Goal: Task Accomplishment & Management: Use online tool/utility

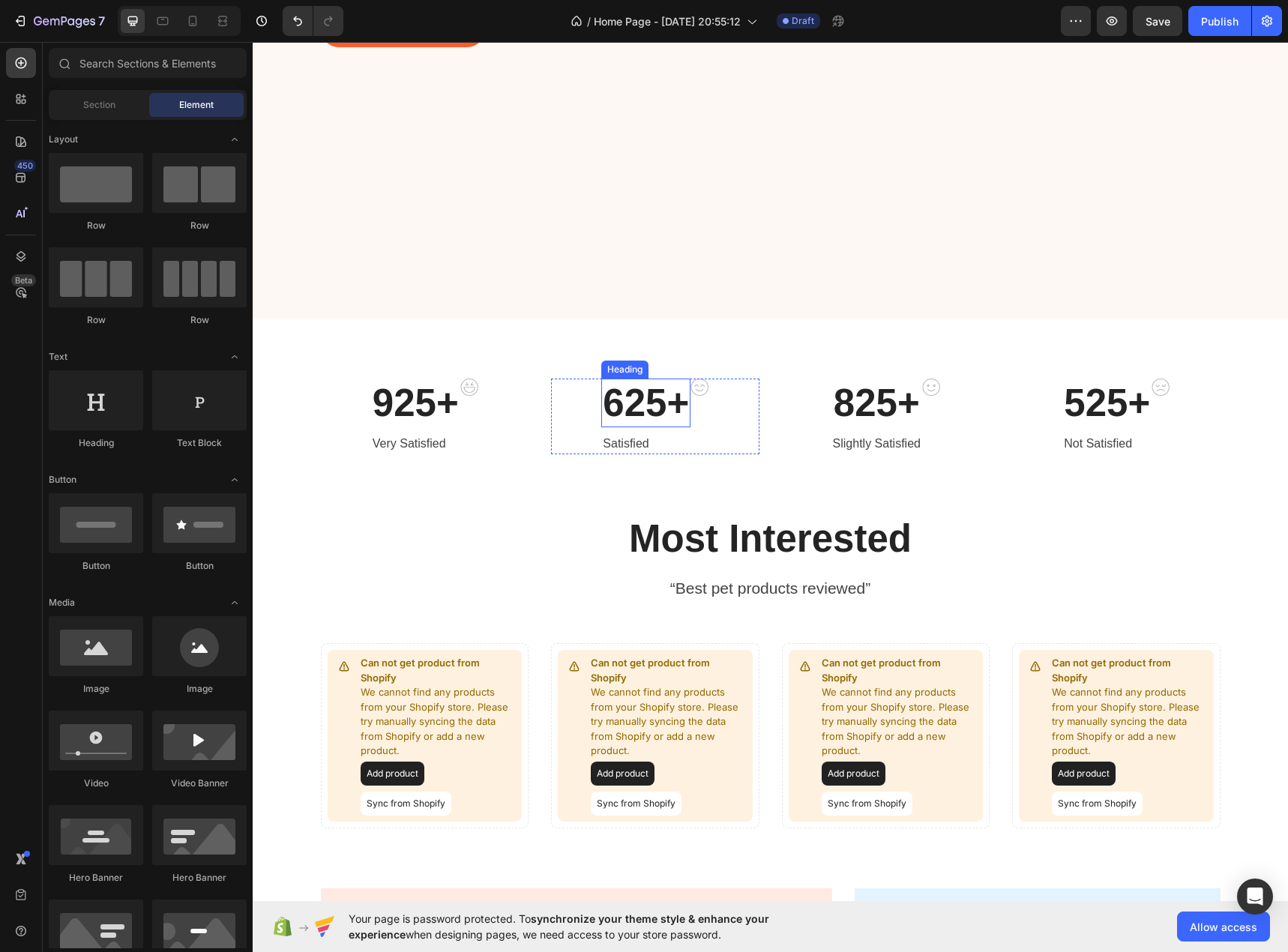
scroll to position [350, 0]
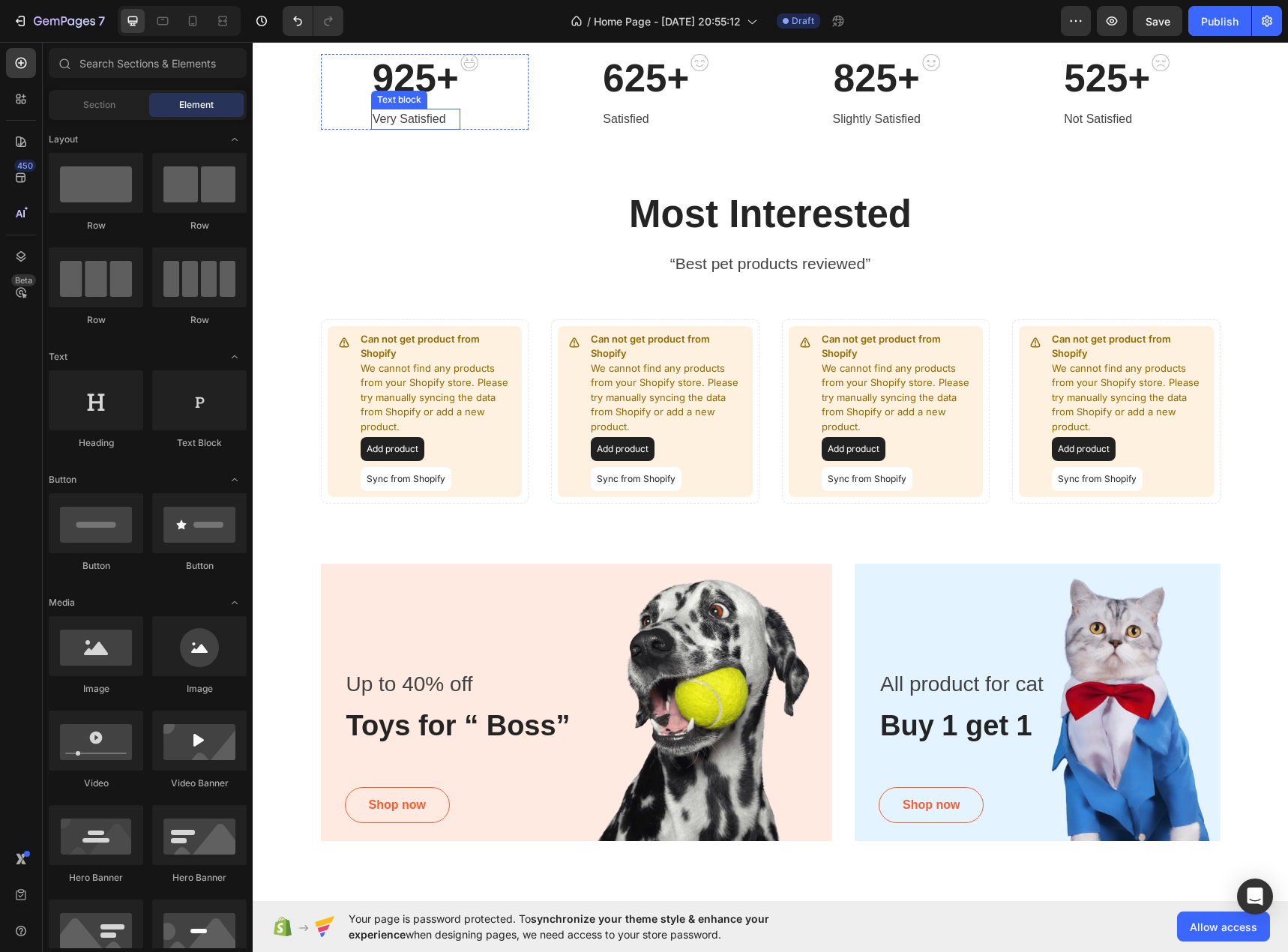
click at [426, 130] on div "925+ Heading Very Satisfied Text block" at bounding box center [415, 92] width 89 height 76
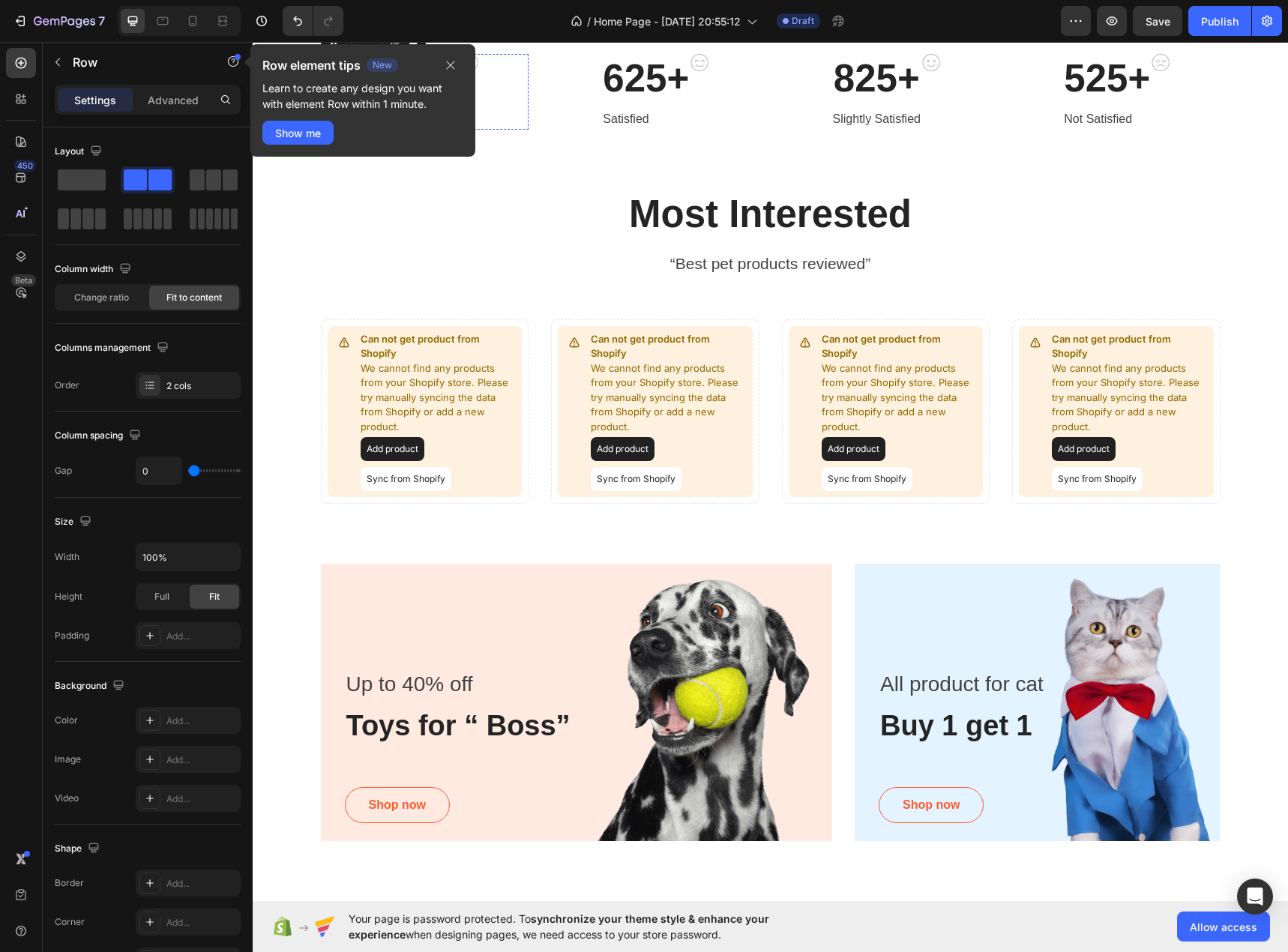
click at [424, 101] on p "925+" at bounding box center [416, 79] width 86 height 46
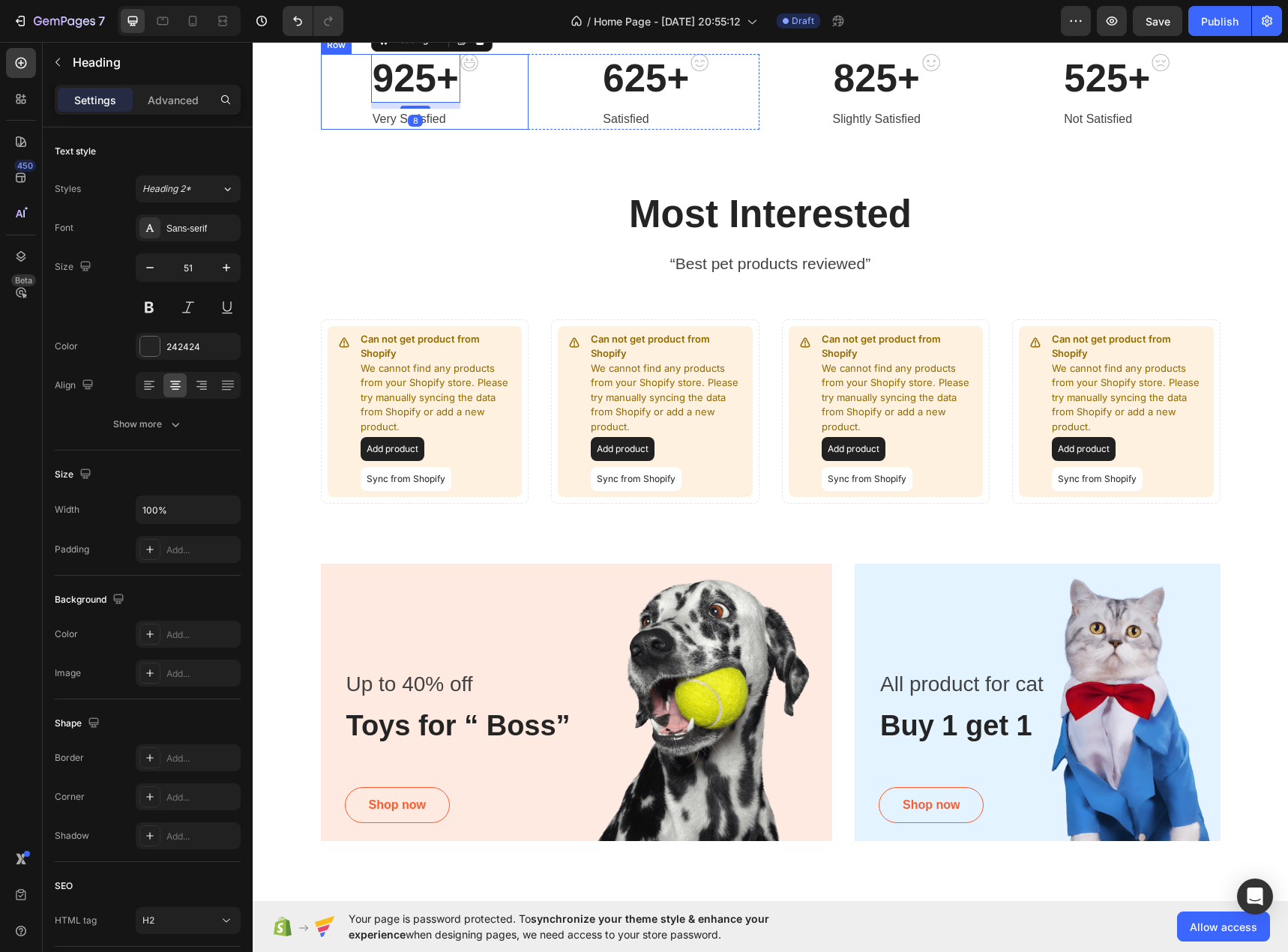
click at [342, 130] on div "925+ Heading 8 Very Satisfied Text block Image Row" at bounding box center [424, 92] width 208 height 76
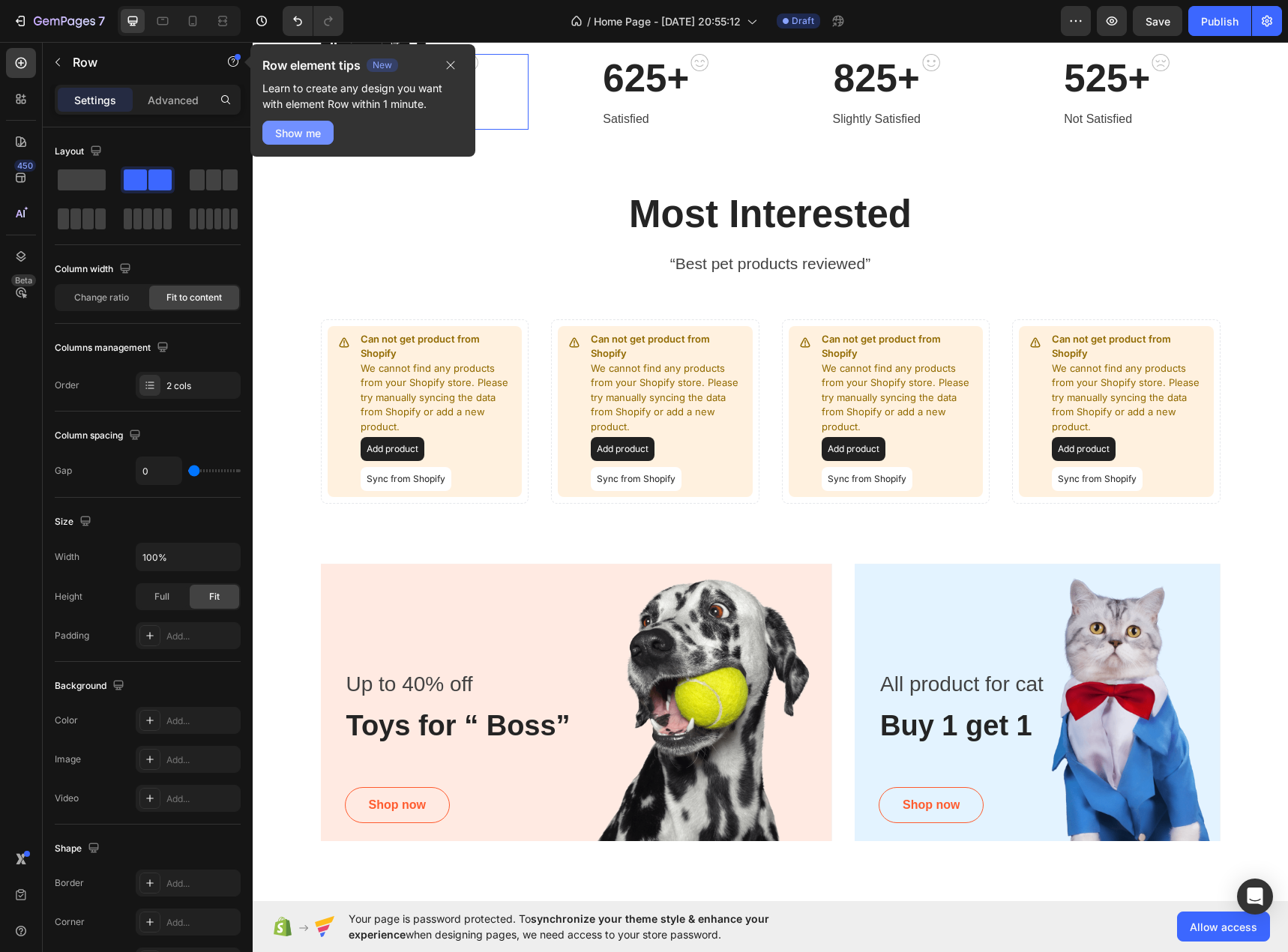
click at [315, 136] on div "Show me" at bounding box center [298, 133] width 46 height 16
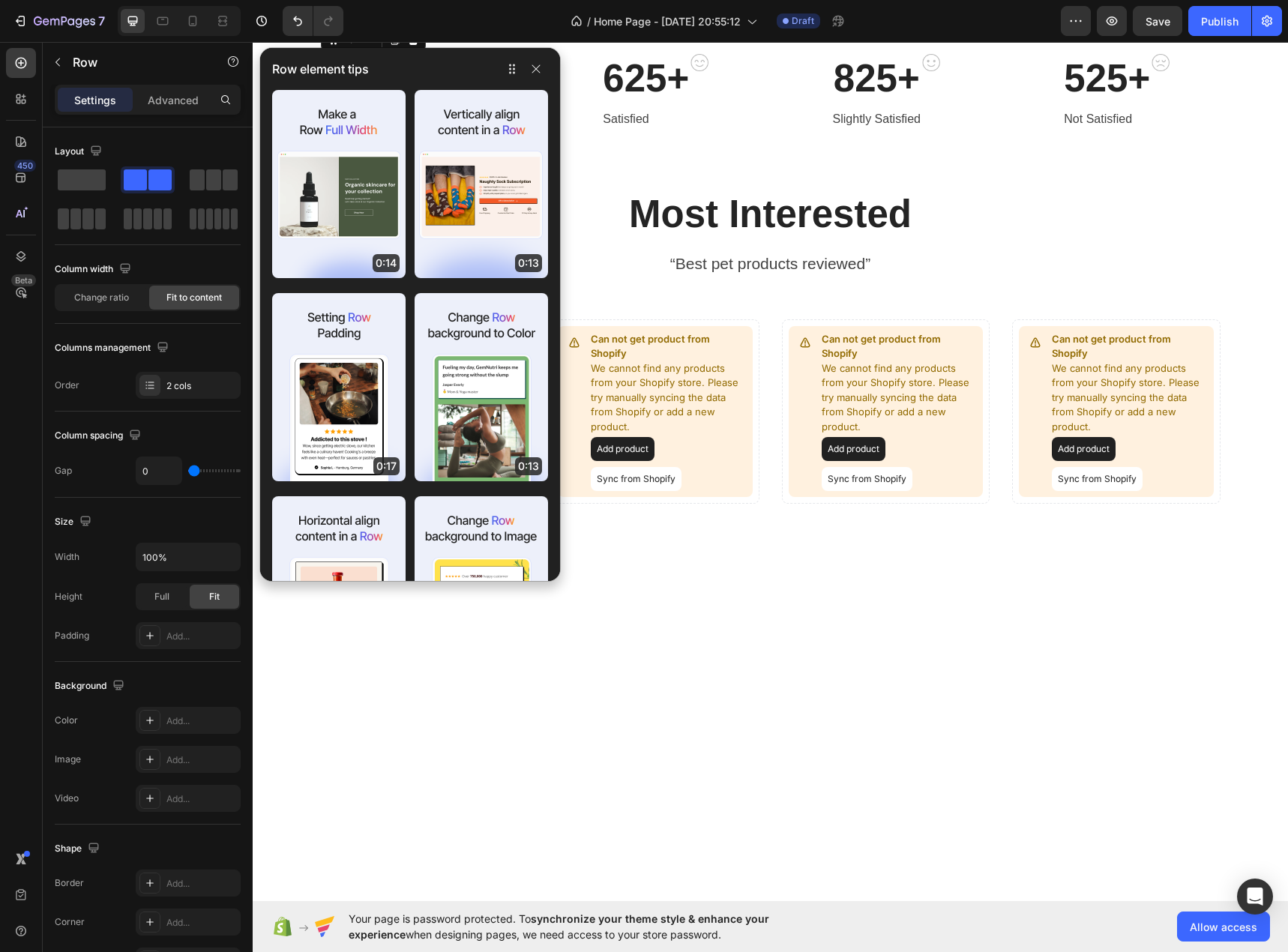
scroll to position [175, 0]
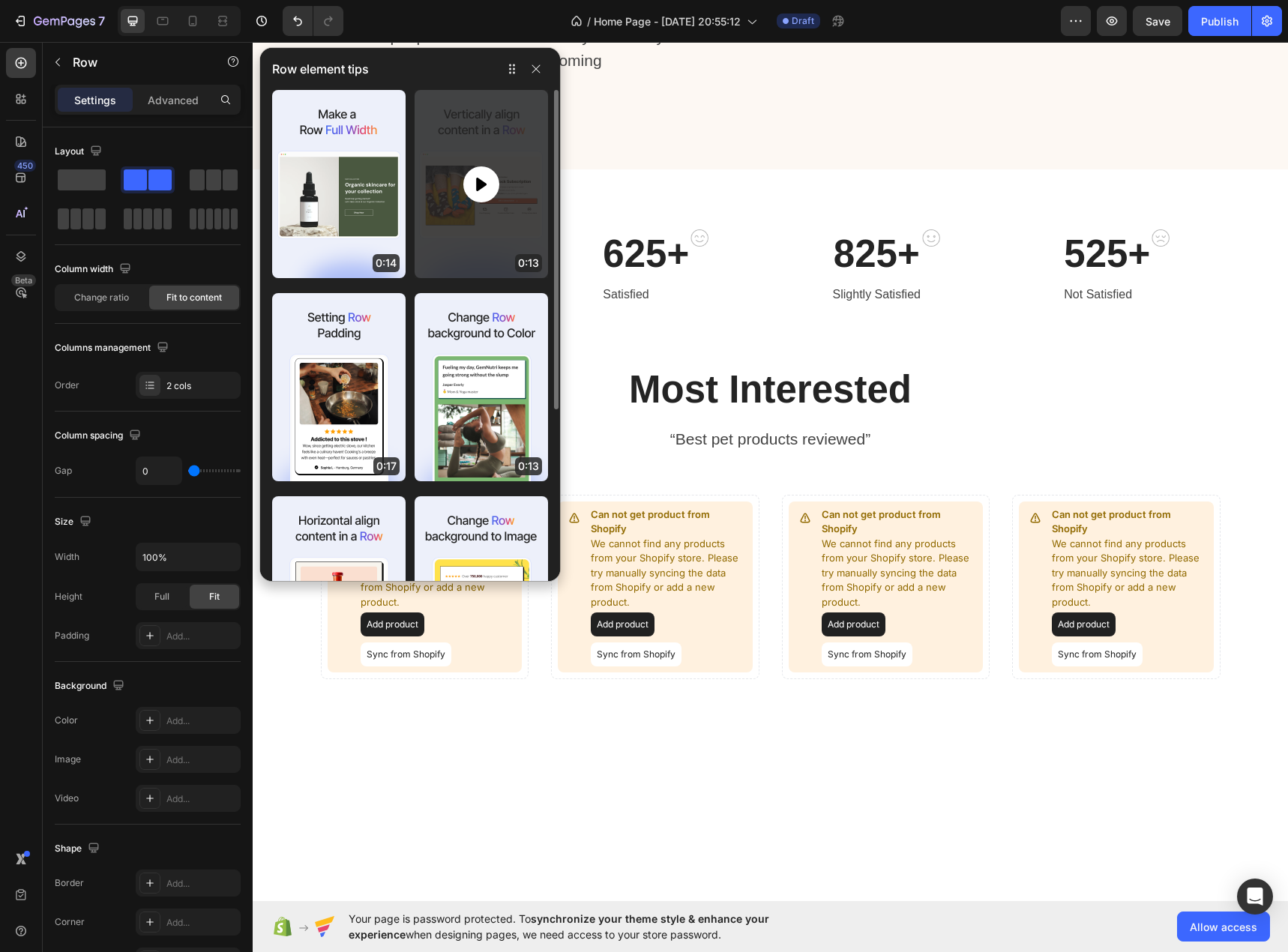
click at [490, 192] on icon at bounding box center [481, 184] width 18 height 18
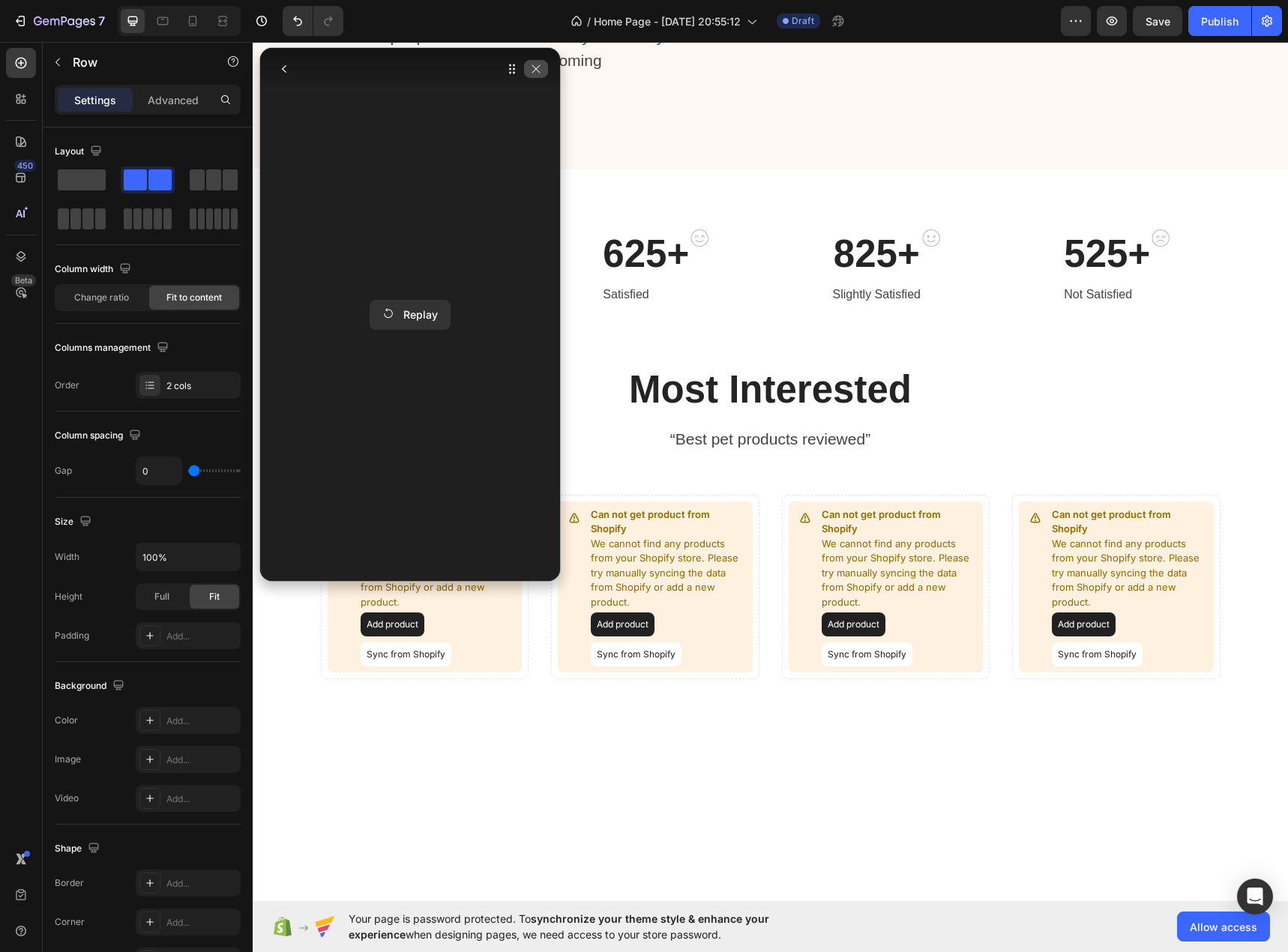
click at [533, 73] on icon "button" at bounding box center [535, 69] width 12 height 12
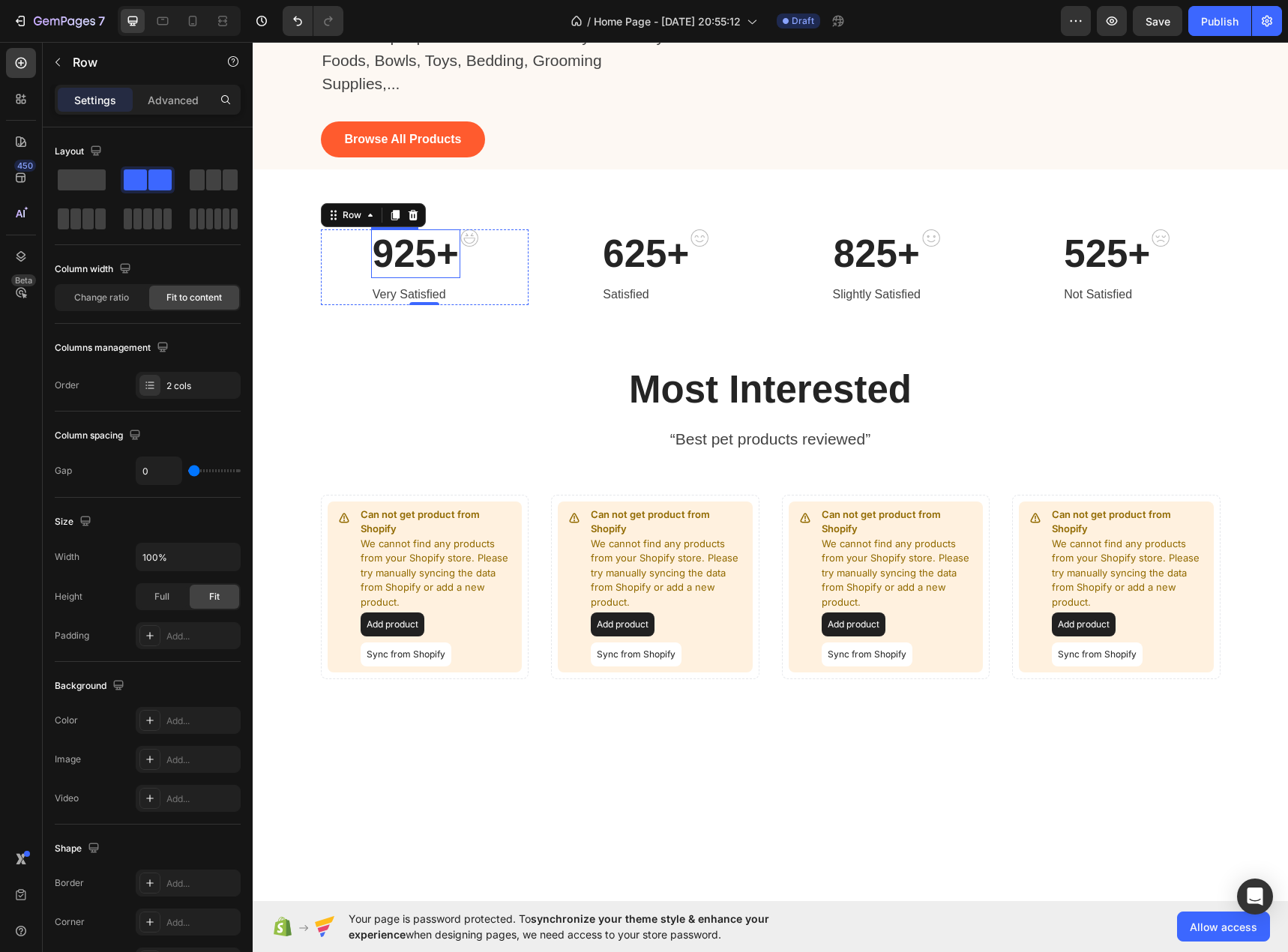
click at [399, 277] on p "925+" at bounding box center [416, 254] width 86 height 46
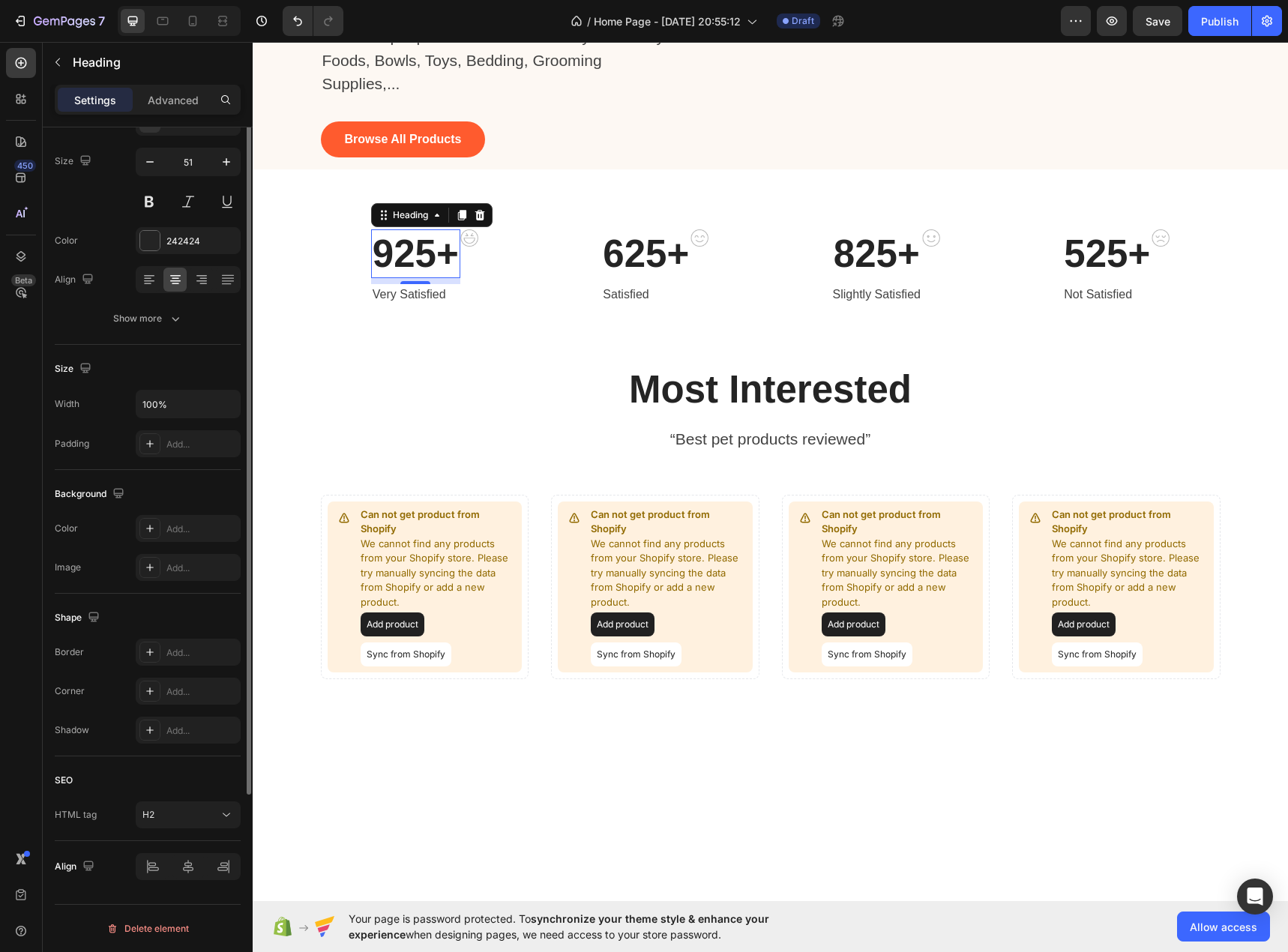
scroll to position [0, 0]
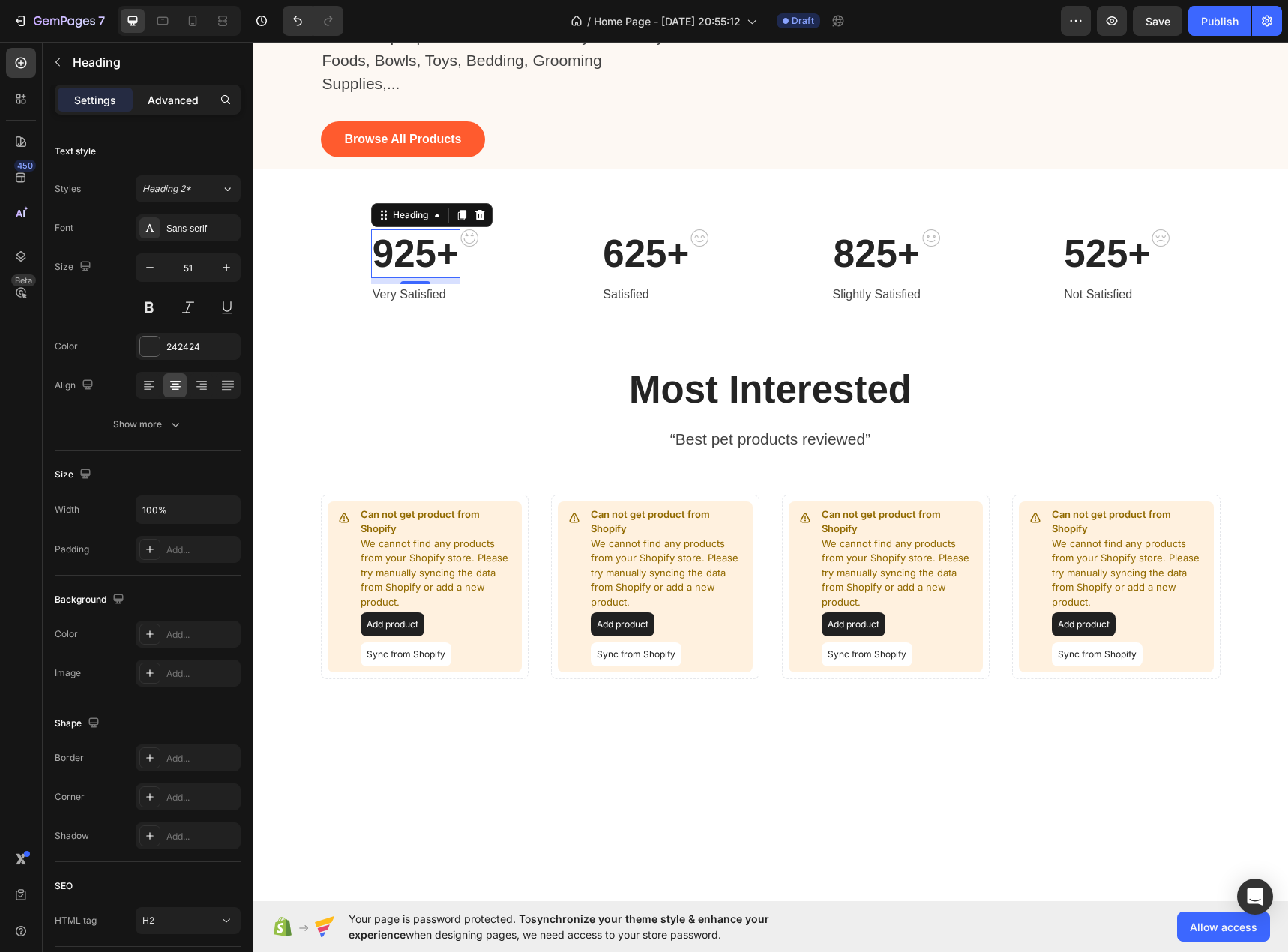
click at [187, 104] on p "Advanced" at bounding box center [173, 100] width 51 height 16
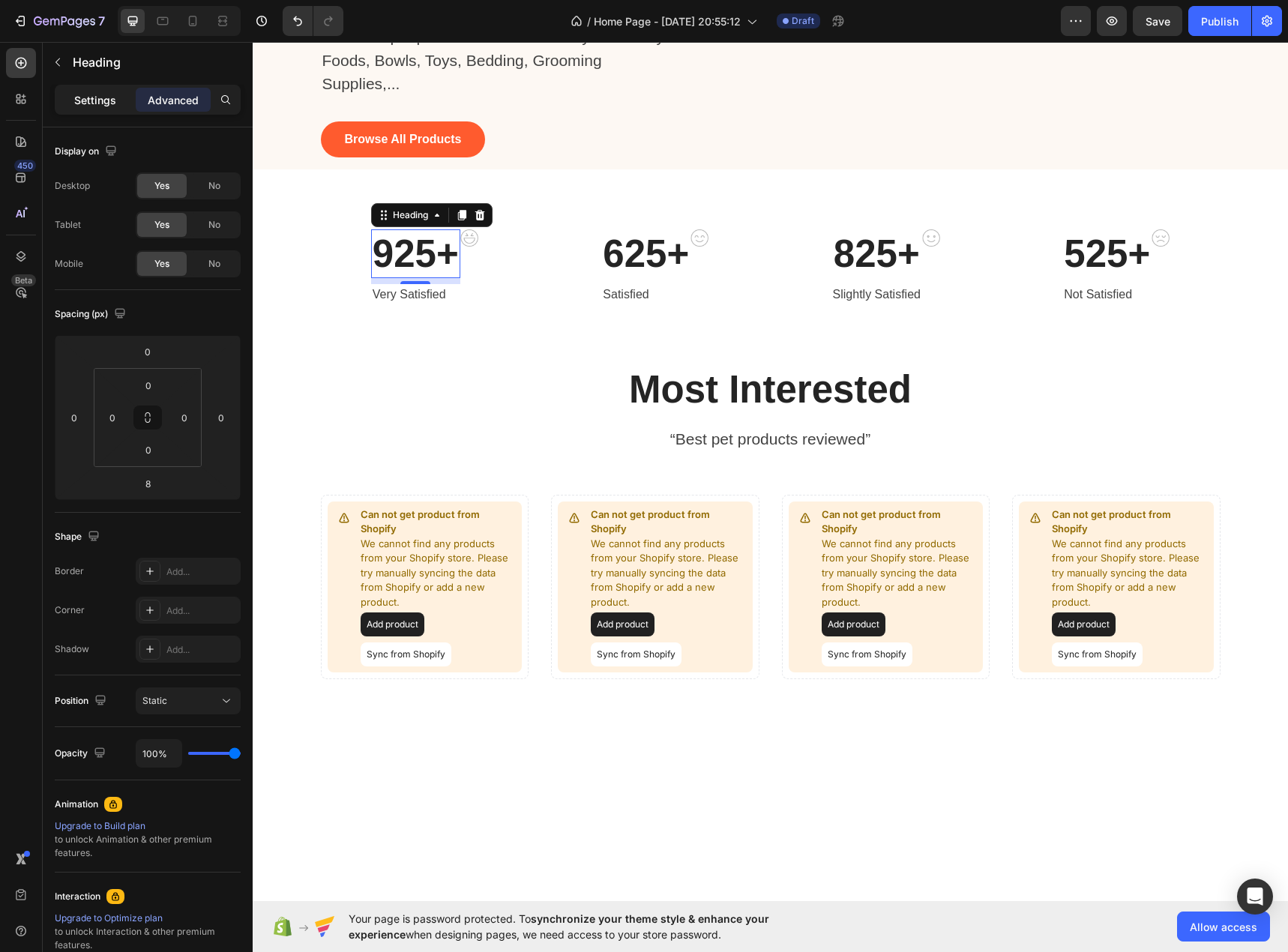
click at [83, 102] on p "Settings" at bounding box center [95, 100] width 42 height 16
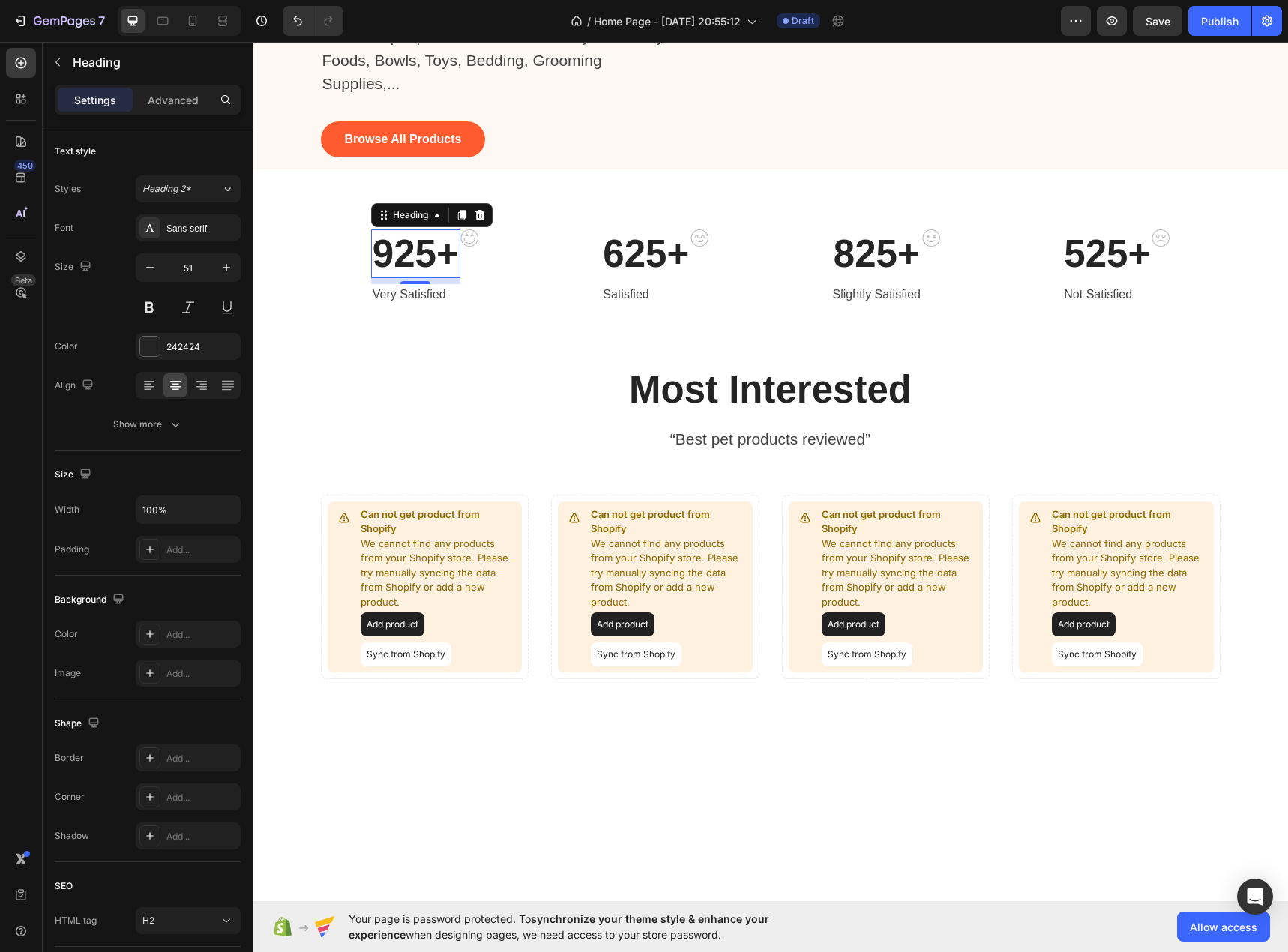
click at [391, 277] on p "925+" at bounding box center [416, 254] width 86 height 46
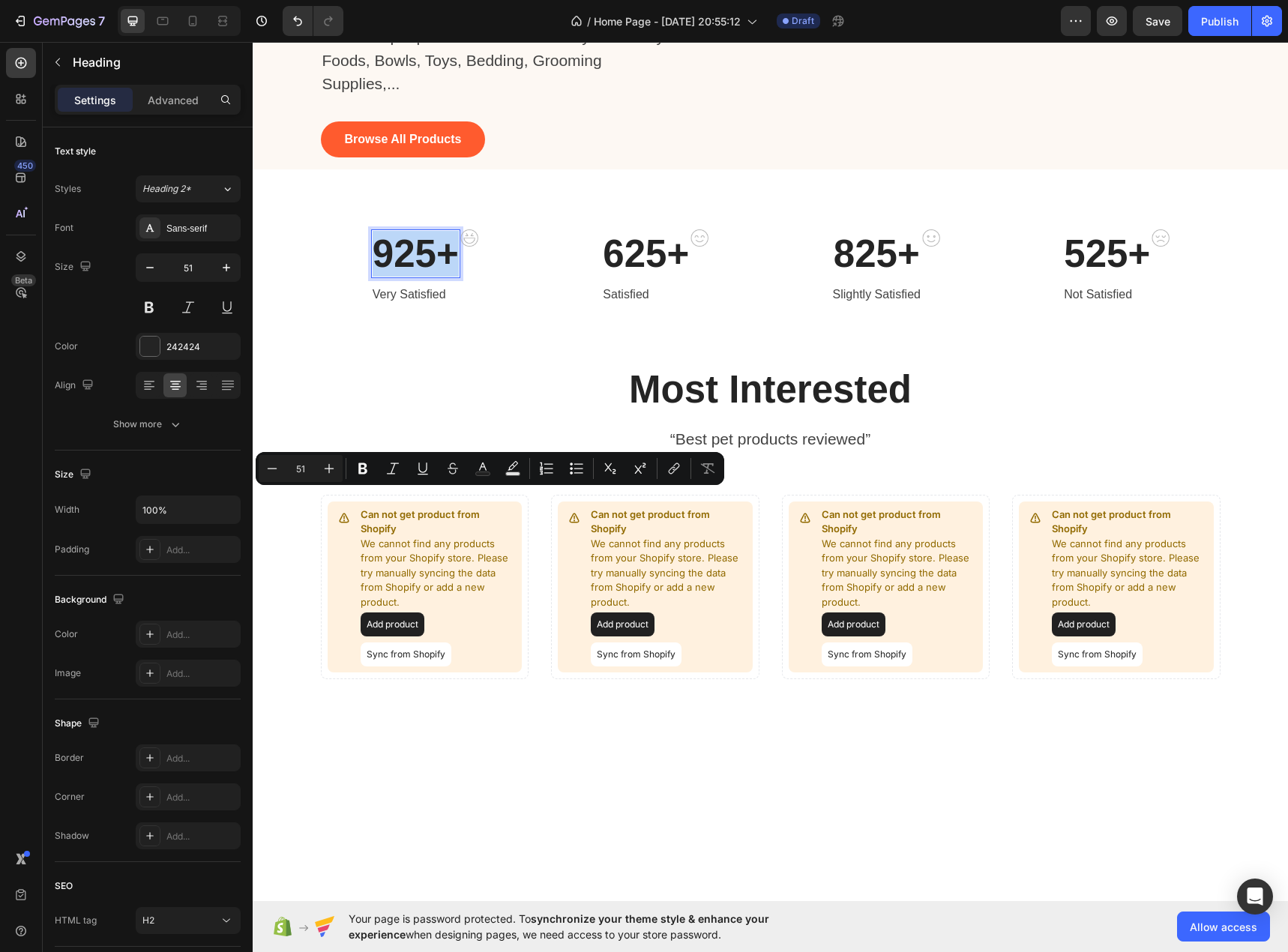
click at [391, 277] on p "925+" at bounding box center [416, 254] width 86 height 46
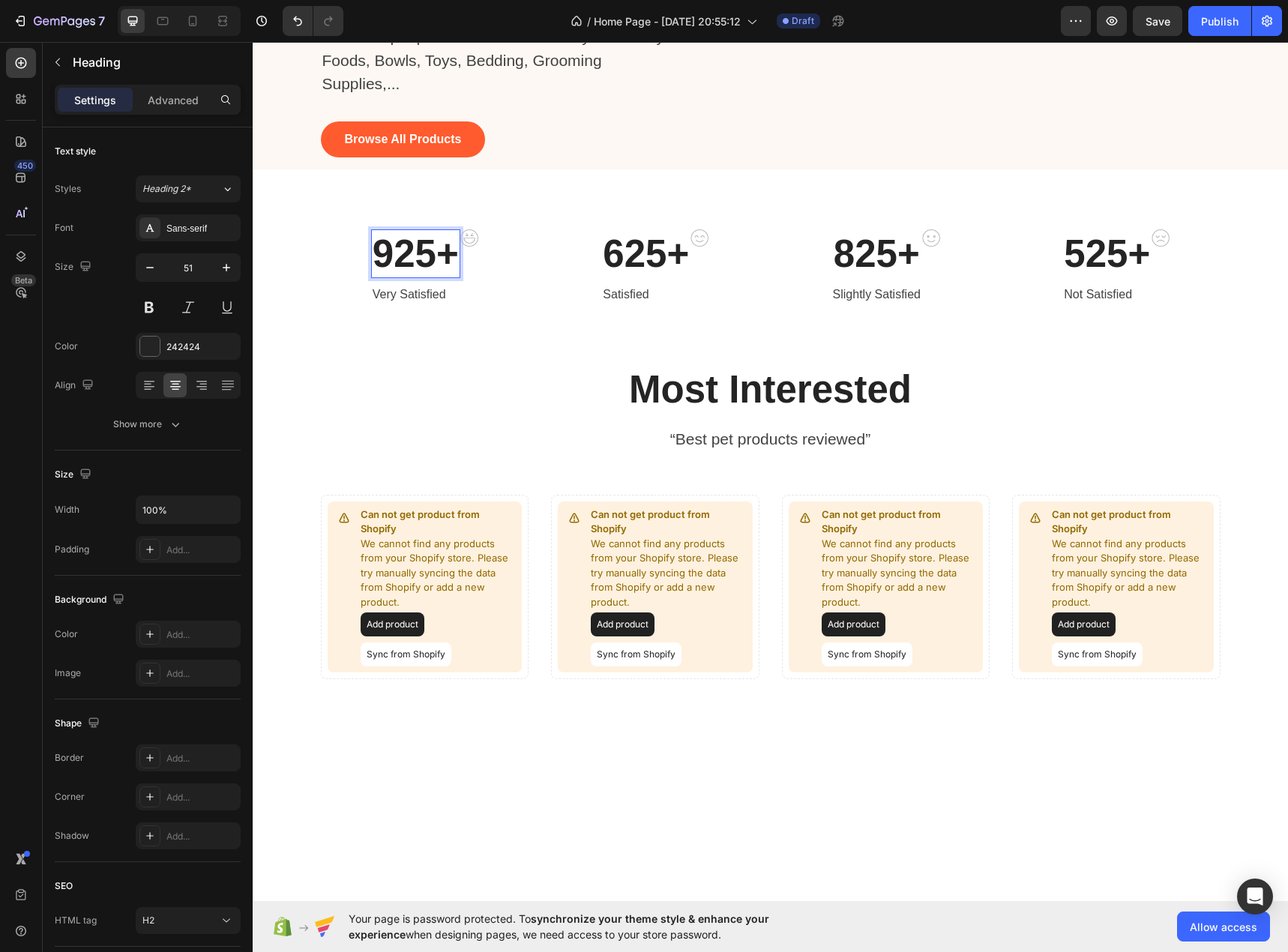
click at [415, 277] on p "925+" at bounding box center [416, 254] width 86 height 46
click at [424, 277] on p "925+" at bounding box center [416, 254] width 86 height 46
